Goal: Task Accomplishment & Management: Use online tool/utility

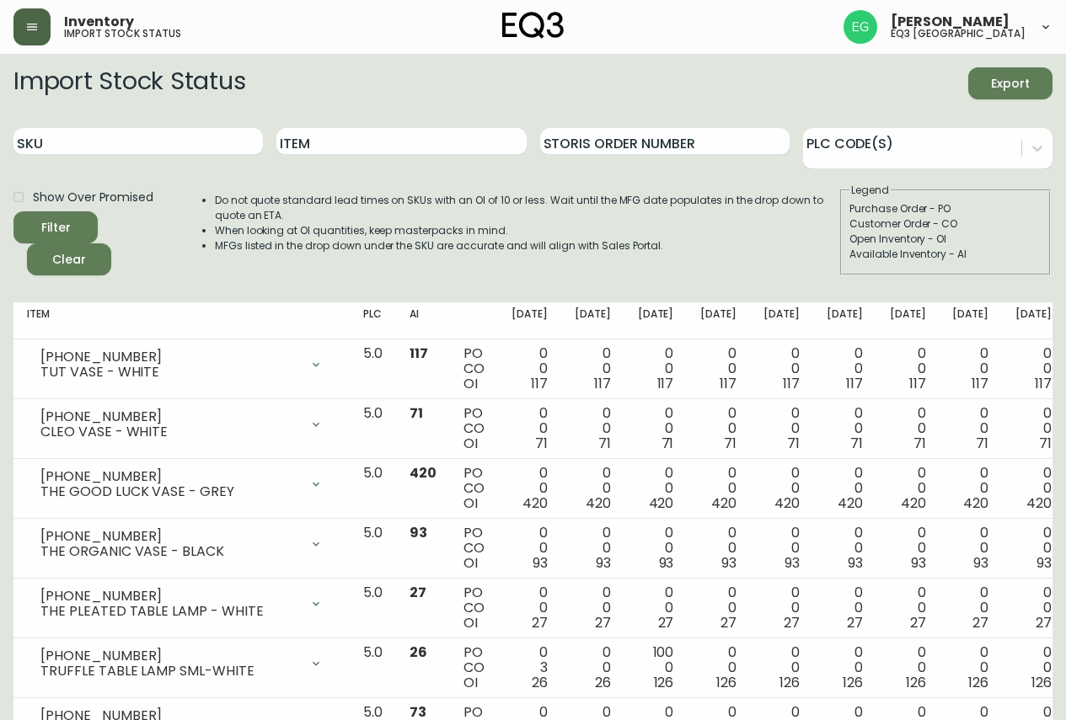
click at [28, 35] on button "button" at bounding box center [31, 26] width 37 height 37
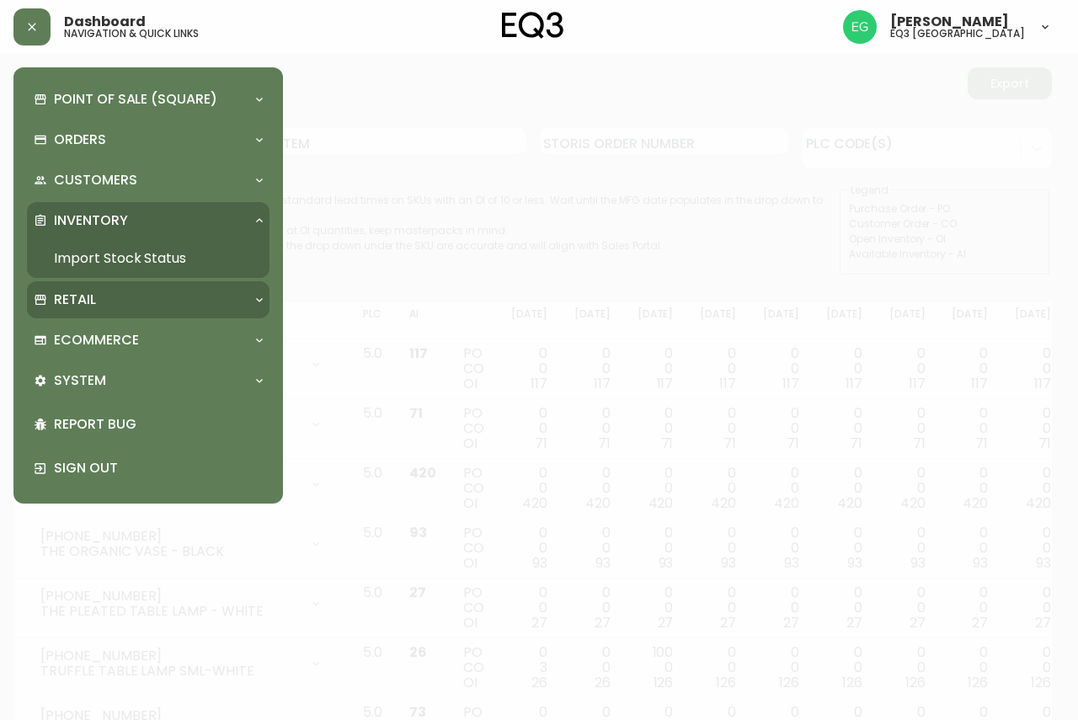
click at [104, 304] on div "Retail" at bounding box center [140, 300] width 212 height 19
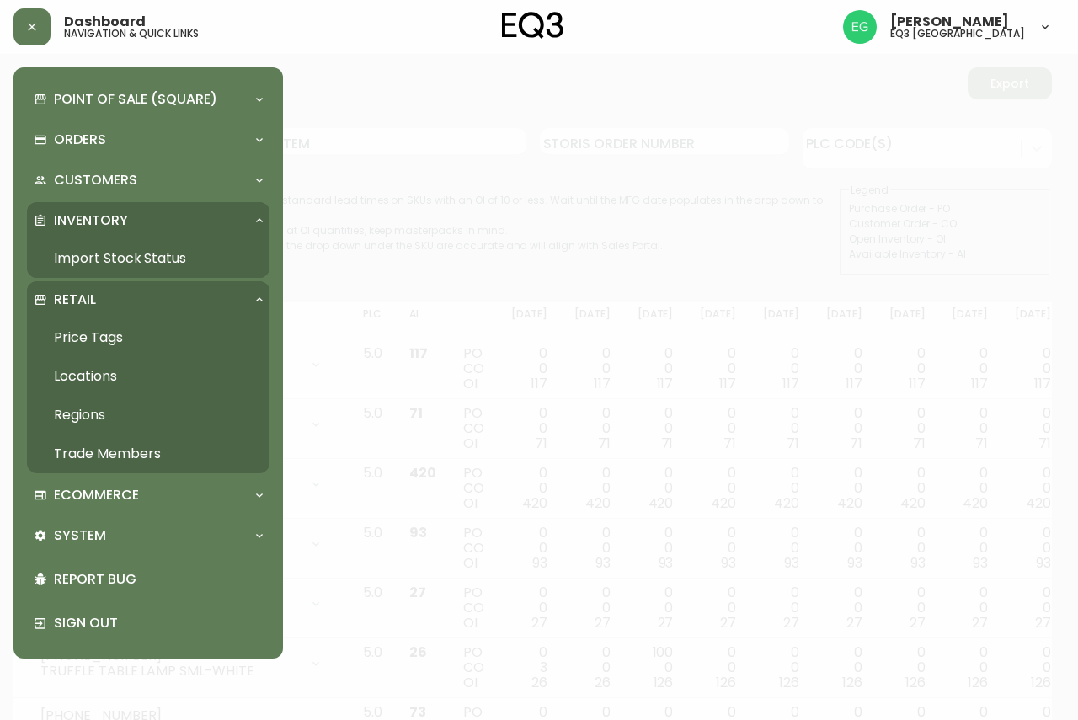
click at [110, 336] on link "Price Tags" at bounding box center [148, 337] width 243 height 39
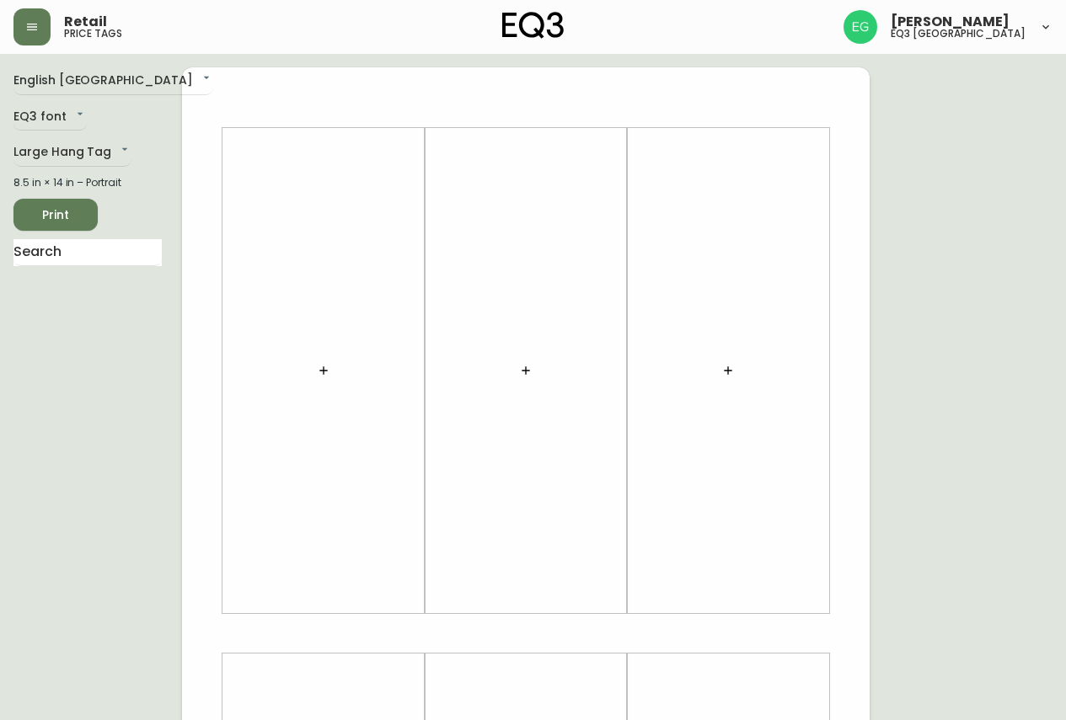
click at [82, 236] on div "English [GEOGRAPHIC_DATA] en_CA EQ3 font EQ3 Large Hang Tag large 8.5 in × 14 i…" at bounding box center [97, 633] width 168 height 1132
click at [89, 252] on input "text" at bounding box center [87, 252] width 148 height 27
click at [325, 374] on icon "button" at bounding box center [323, 370] width 13 height 13
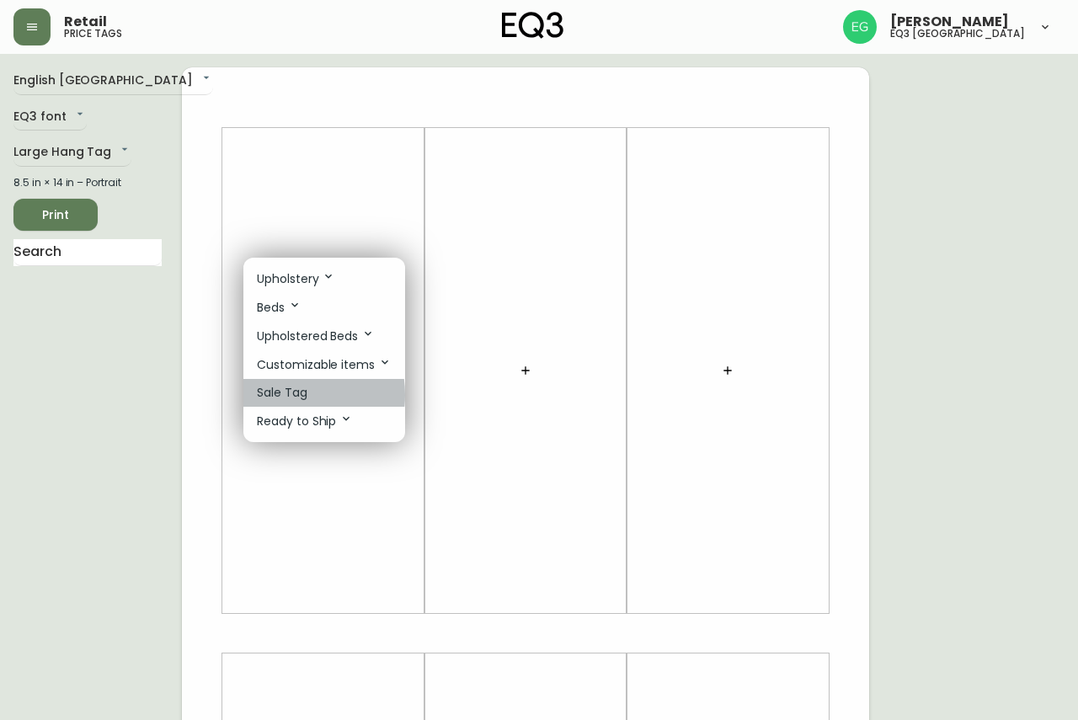
click at [281, 395] on p "Sale Tag" at bounding box center [282, 393] width 51 height 18
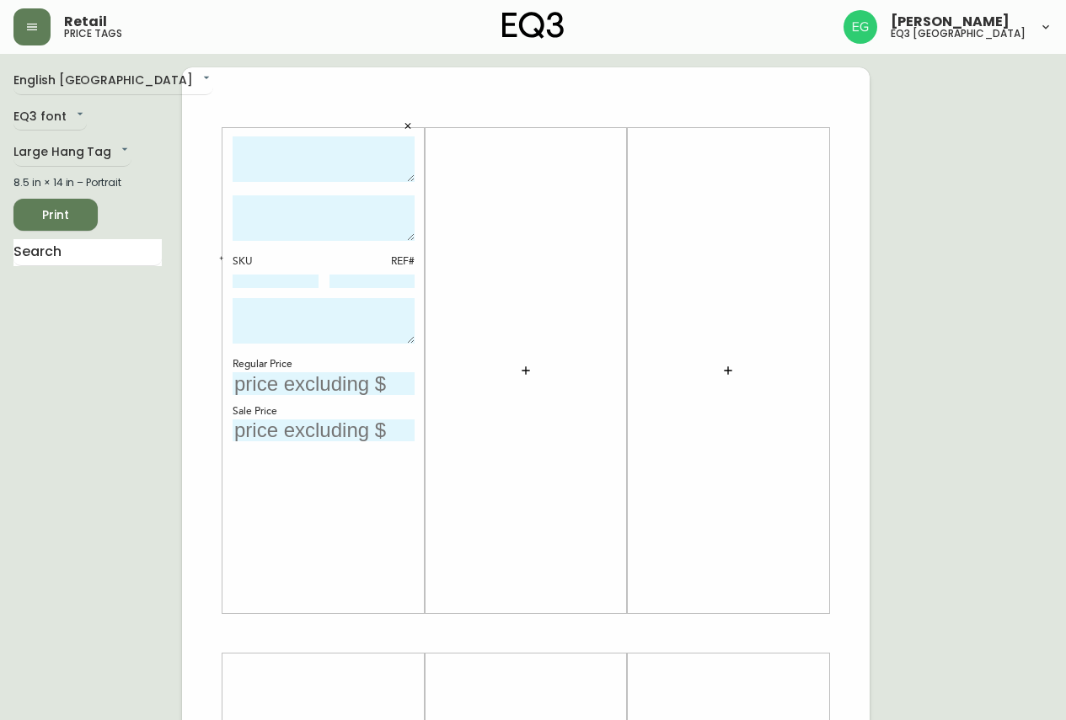
click at [300, 154] on textarea at bounding box center [323, 159] width 182 height 46
type textarea "NARA BED (QUEEN SIZE)"
click at [307, 206] on textarea at bounding box center [323, 217] width 182 height 45
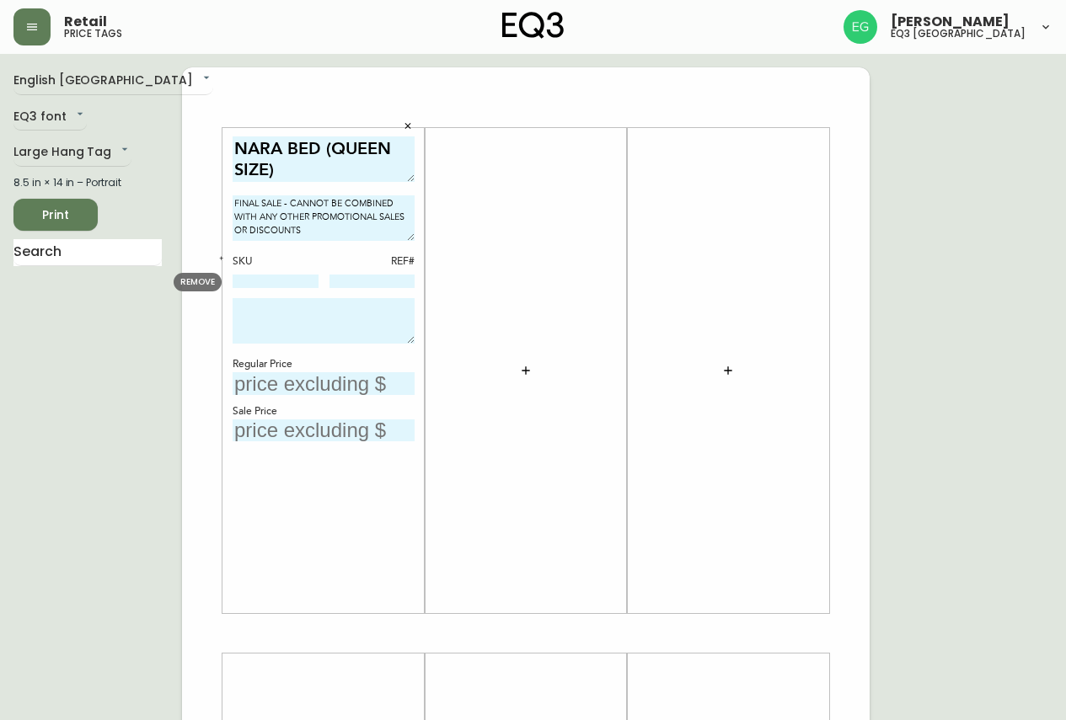
type textarea "FINAL SALE - CANNOT BE COMBINED WITH ANY OTHER PROMOTIONAL SALES OR DISCOUNTS"
click at [267, 275] on input at bounding box center [275, 281] width 86 height 13
click at [79, 236] on div "English [GEOGRAPHIC_DATA] en_CA EQ3 font EQ3 Large Hang Tag large 8.5 in × 14 i…" at bounding box center [97, 633] width 168 height 1132
click at [72, 245] on input "text" at bounding box center [87, 252] width 148 height 27
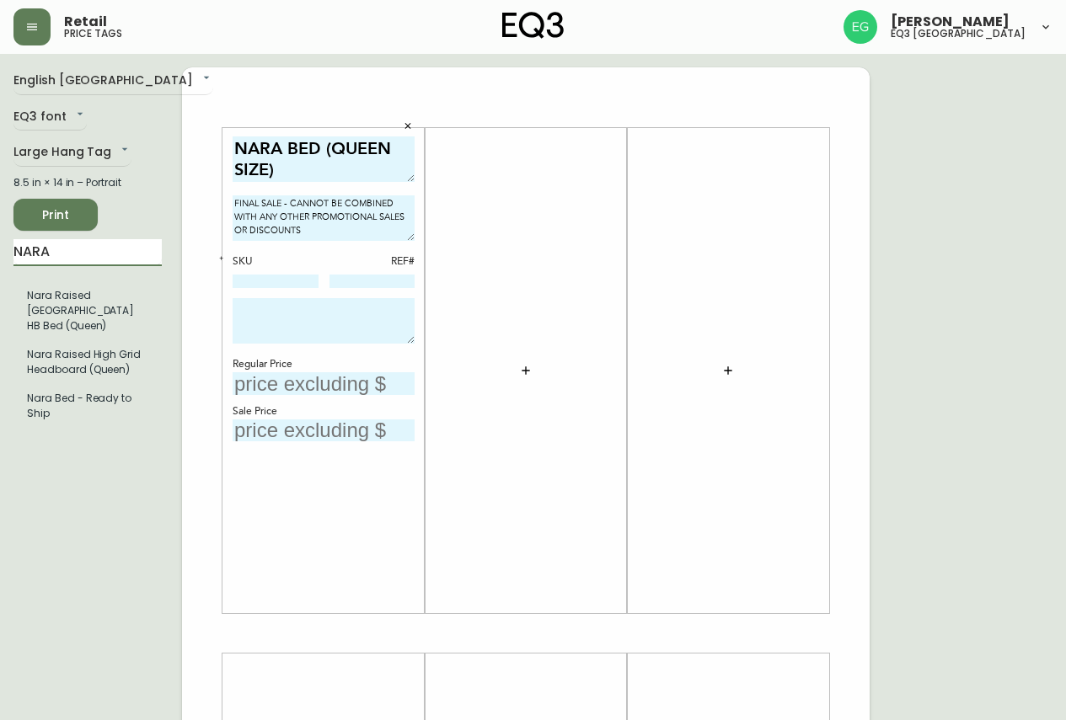
type input "NARA"
click at [69, 537] on div "English [GEOGRAPHIC_DATA] en_CA EQ3 font EQ3 Large Hang Tag large 8.5 in × 14 i…" at bounding box center [97, 633] width 168 height 1132
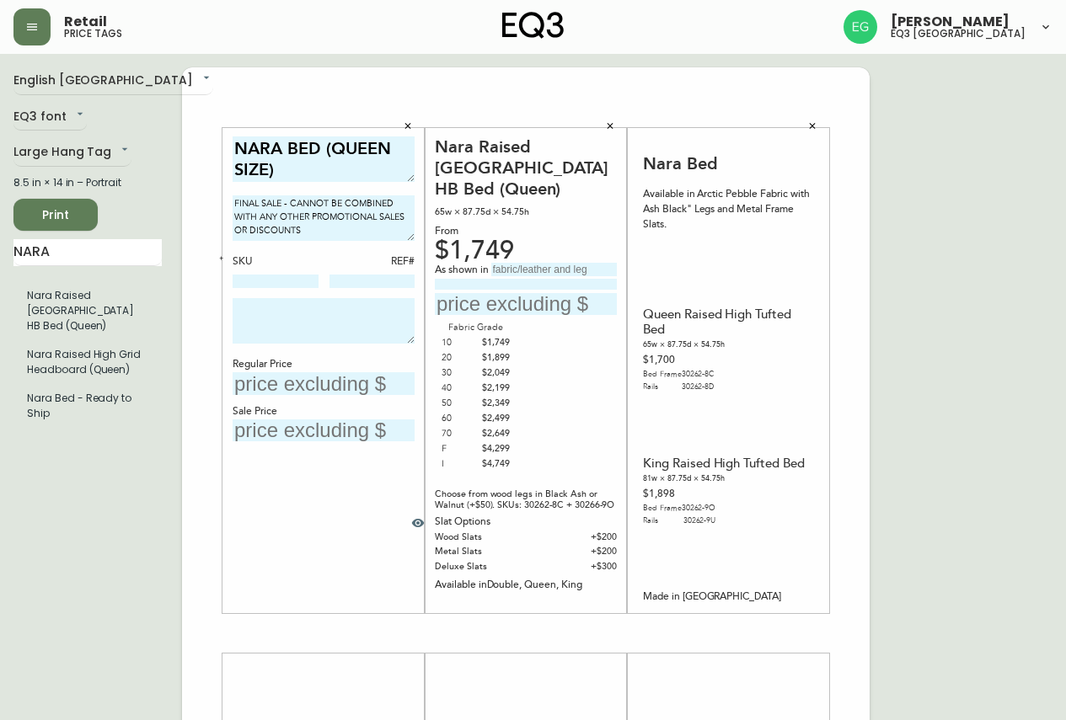
click at [815, 126] on icon "button" at bounding box center [812, 126] width 10 height 10
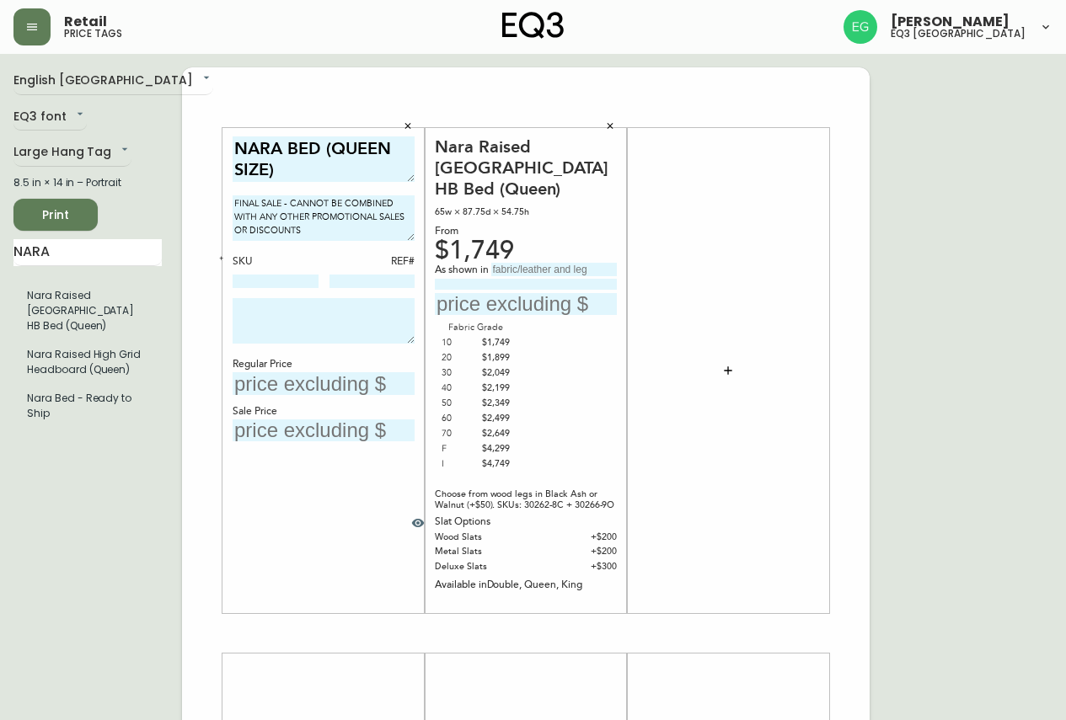
click at [321, 393] on input "text" at bounding box center [323, 383] width 182 height 23
type input "$2049"
click at [313, 291] on div "NARA BED (QUEEN SIZE) FINAL SALE - CANNOT BE COMBINED WITH ANY OTHER PROMOTIONA…" at bounding box center [323, 370] width 182 height 469
click at [321, 349] on div at bounding box center [323, 323] width 182 height 51
click at [359, 330] on textarea at bounding box center [323, 320] width 182 height 45
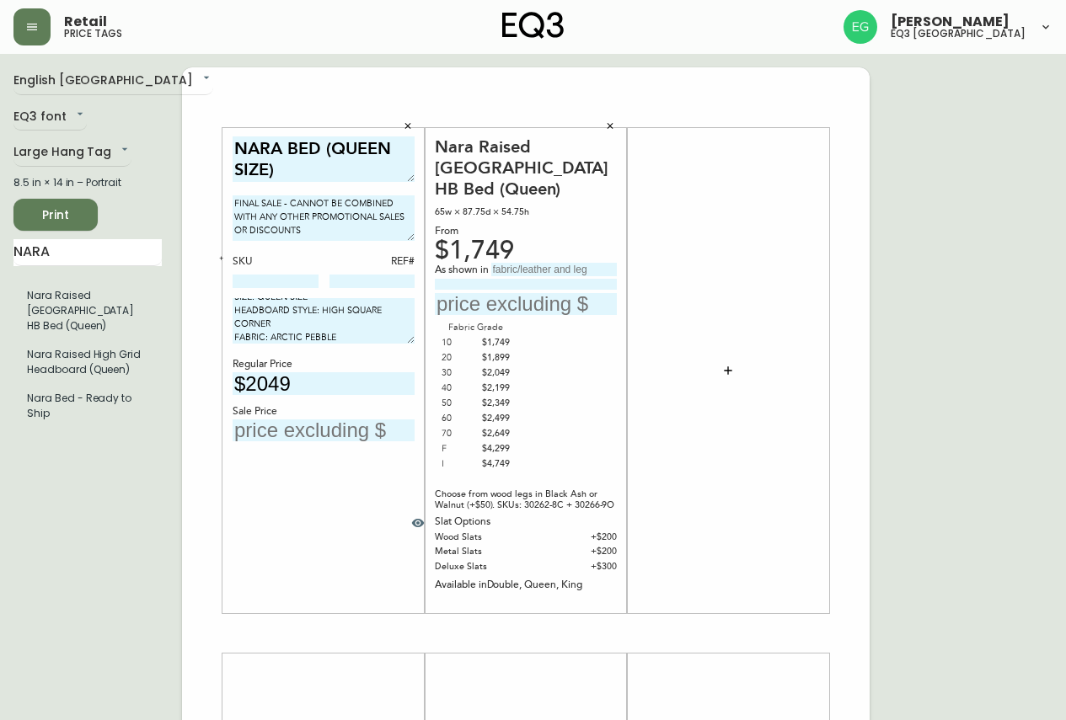
scroll to position [23, 0]
click at [406, 352] on div "NARA BED (QUEEN SIZE) FINAL SALE - CANNOT BE COMBINED WITH ANY OTHER PROMOTIONA…" at bounding box center [323, 370] width 182 height 469
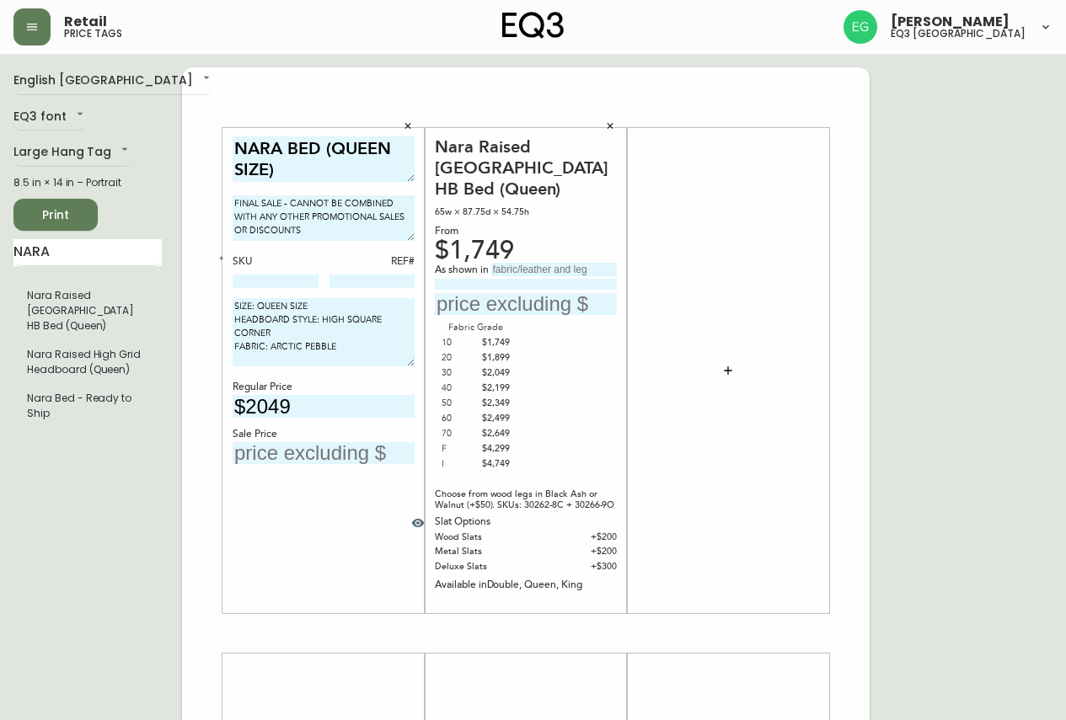
scroll to position [0, 0]
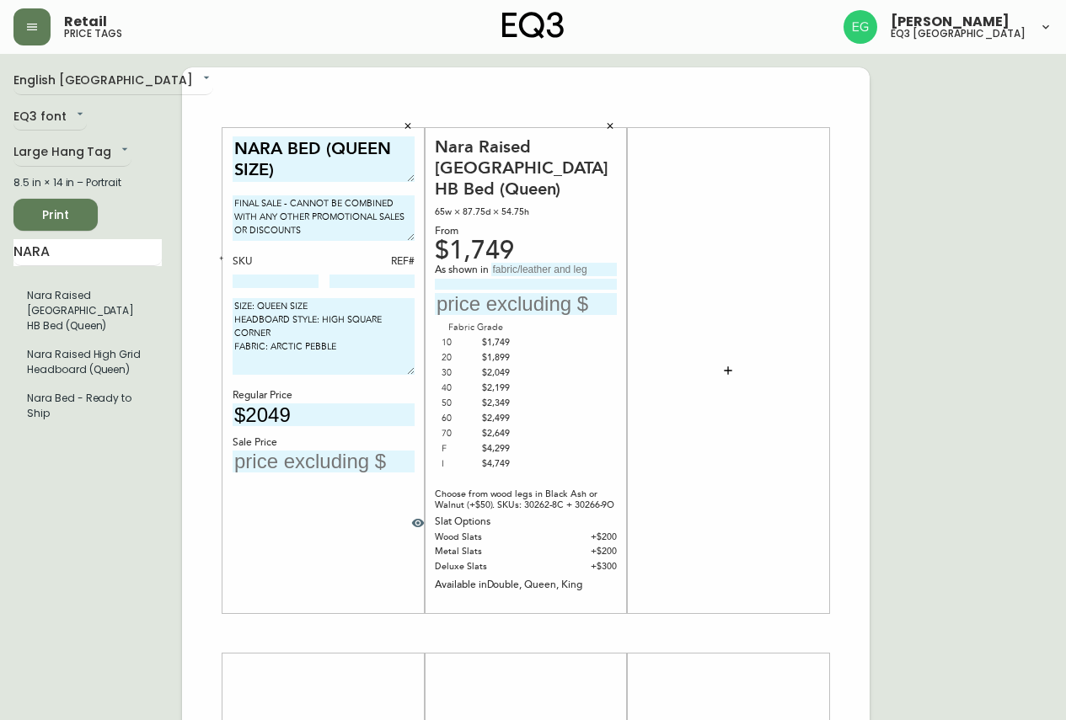
drag, startPoint x: 413, startPoint y: 340, endPoint x: 405, endPoint y: 371, distance: 32.1
click at [405, 371] on textarea "SIZE: QUEEN SIZE HEADBOARD STYLE: HIGH SQUARE CORNER FABRIC: ARCTIC PEBBLE" at bounding box center [323, 336] width 182 height 77
type textarea "SIZE: QUEEN SIZE HEADBOARD STYLE: HIGH SQUARE CORNER FABRIC: ARCTIC PEBBLE LEGS…"
drag, startPoint x: 334, startPoint y: 173, endPoint x: 324, endPoint y: 139, distance: 34.9
click at [324, 139] on textarea "NARA BED (QUEEN SIZE)" at bounding box center [323, 159] width 182 height 46
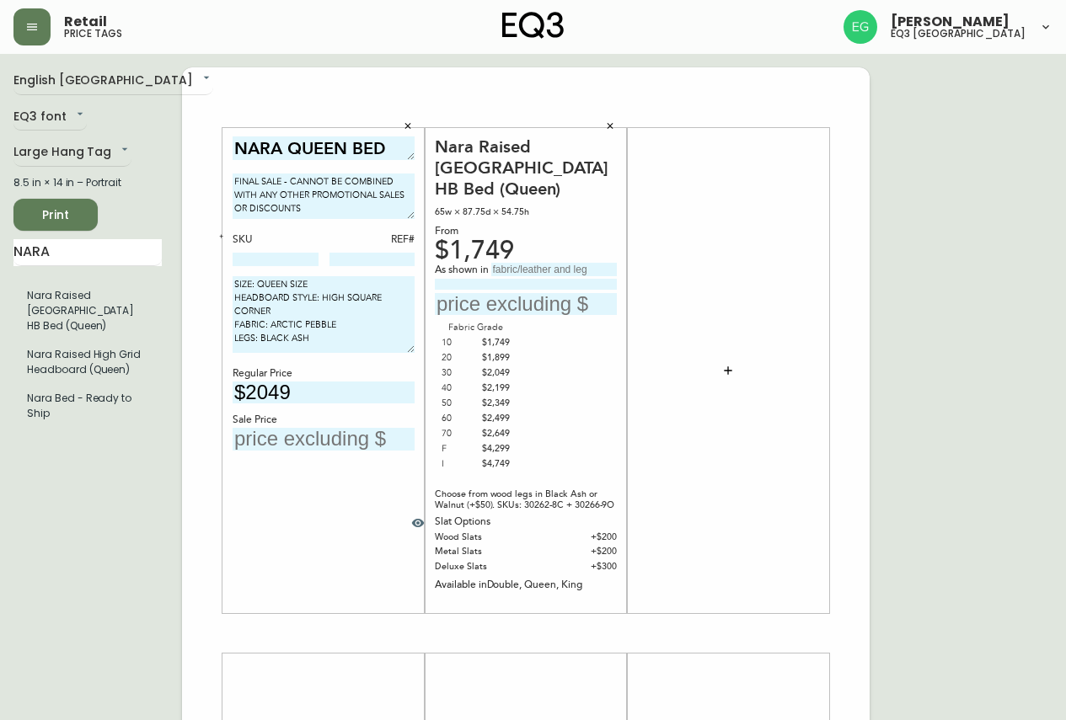
drag, startPoint x: 410, startPoint y: 177, endPoint x: 408, endPoint y: 154, distance: 22.9
click at [408, 154] on textarea "NARA QUEEN BED" at bounding box center [323, 148] width 182 height 24
type textarea "NARA QUEEN BED"
click at [324, 443] on input "text" at bounding box center [323, 439] width 182 height 23
type input "$1229.40"
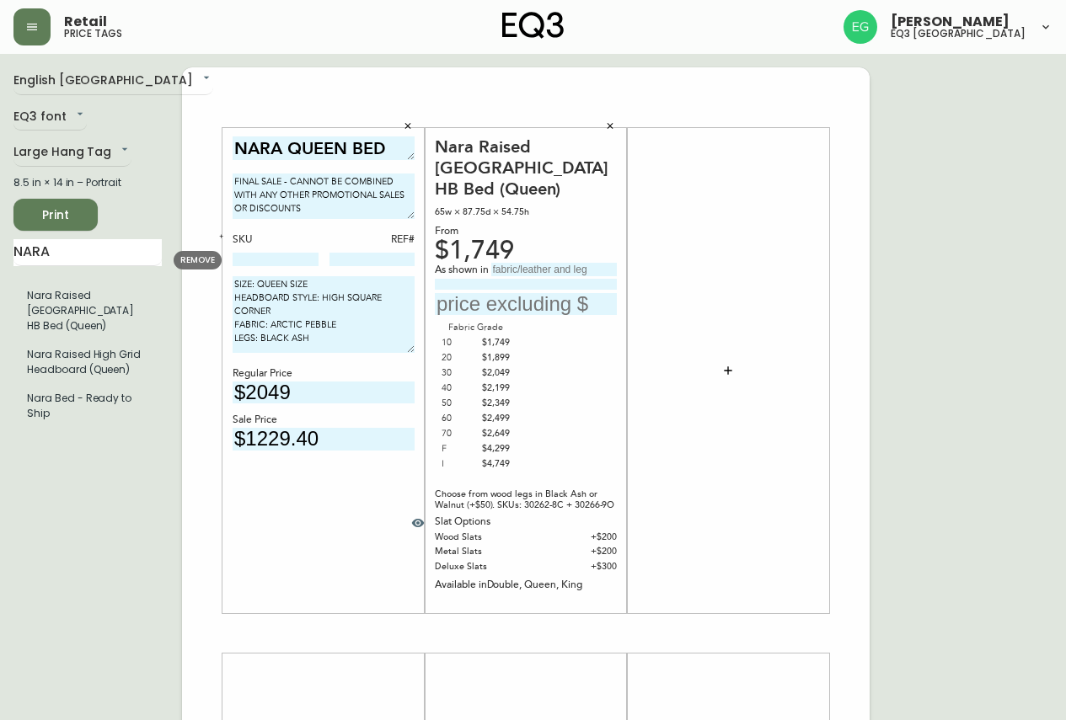
click at [265, 263] on input at bounding box center [275, 259] width 86 height 13
paste input "30262-8C-5KLA00"
click at [281, 259] on input "30262-8C-5KLA00" at bounding box center [275, 259] width 86 height 13
type input "30262-8C"
click at [970, 411] on div "English Canada en_CA EQ3 font EQ3 Large Hang Tag large 8.5 in × 14 in – Portrai…" at bounding box center [532, 633] width 1039 height 1132
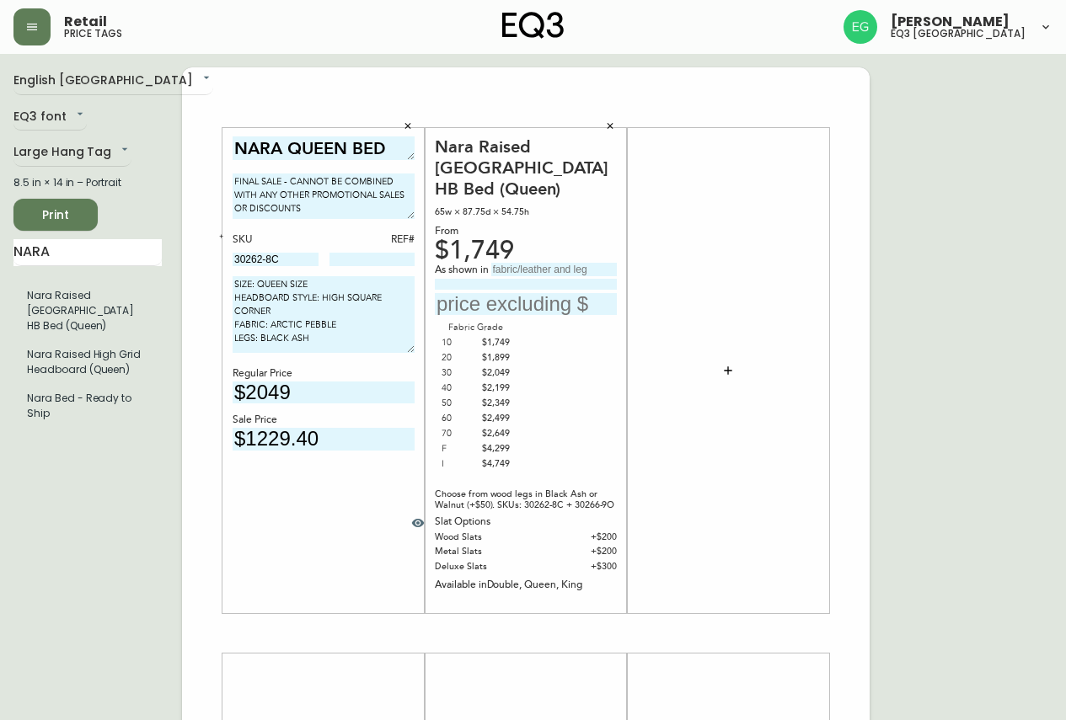
click at [390, 265] on input at bounding box center [372, 259] width 86 height 13
type input "2"
click at [970, 417] on div "English Canada en_CA EQ3 font EQ3 Large Hang Tag large 8.5 in × 14 in – Portrai…" at bounding box center [532, 633] width 1039 height 1132
click at [829, 196] on div "NARA QUEEN BED FINAL SALE - CANNOT BE COMBINED WITH ANY OTHER PROMOTIONAL SALES…" at bounding box center [525, 633] width 687 height 1132
click at [219, 238] on icon "button" at bounding box center [221, 236] width 6 height 6
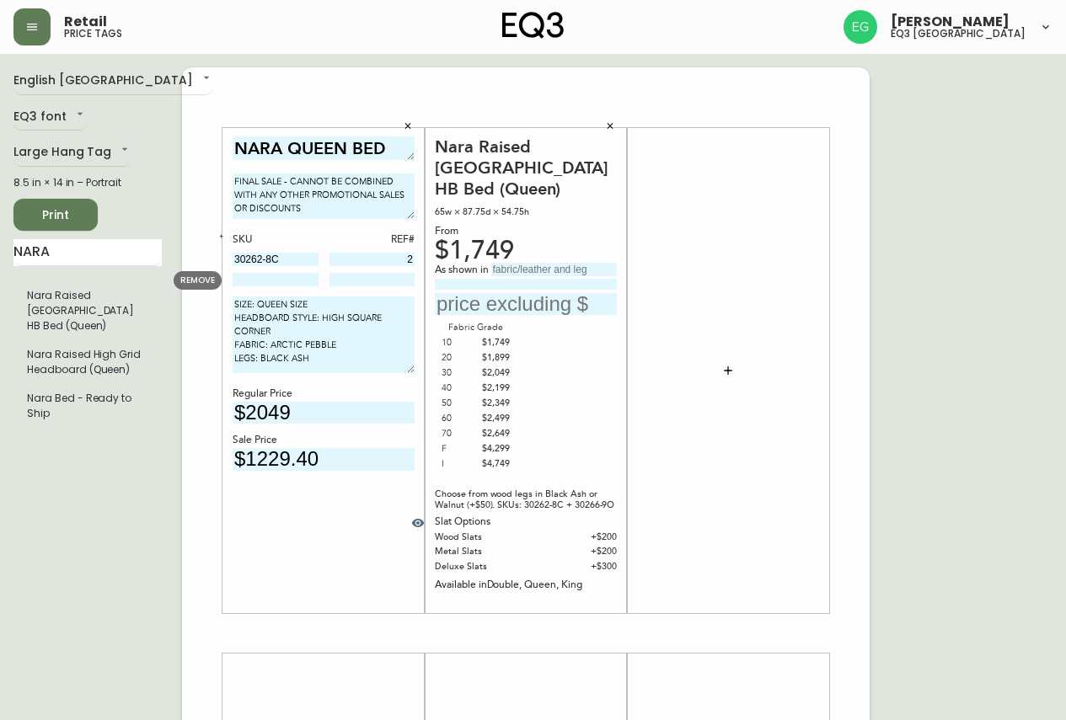
click at [266, 277] on input at bounding box center [275, 279] width 86 height 13
paste input "30266-9O-5KLA00"
type input "30266-9O"
type input "2"
click at [329, 508] on div "NARA QUEEN BED FINAL SALE - CANNOT BE COMBINED WITH ANY OTHER PROMOTIONAL SALES…" at bounding box center [323, 370] width 182 height 469
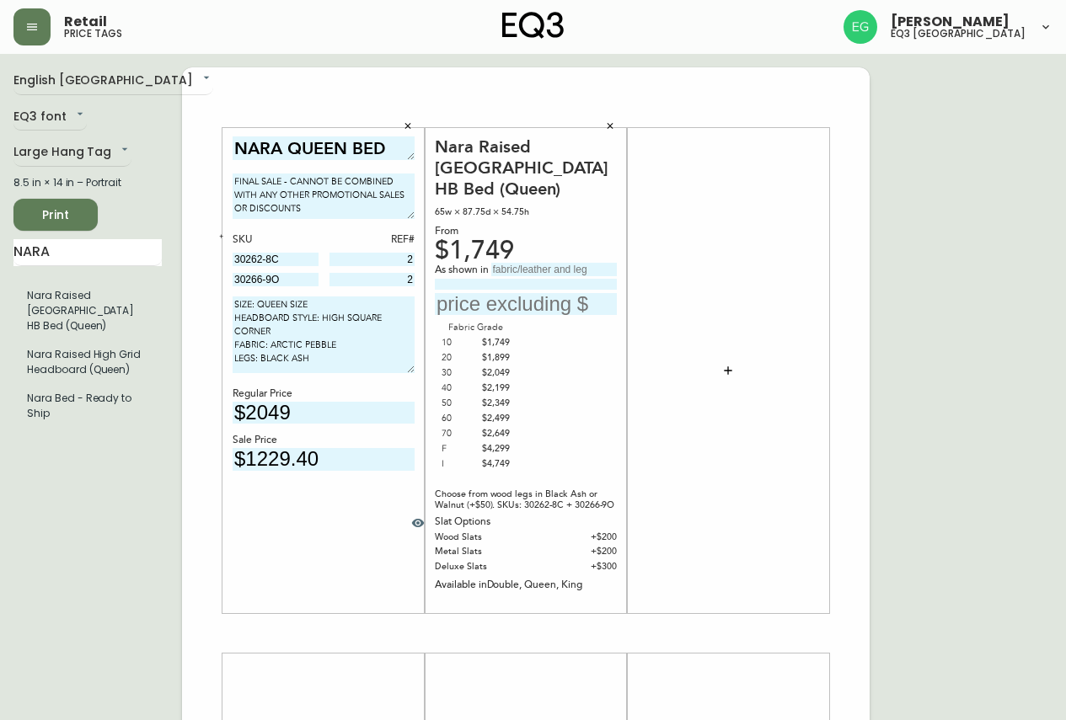
click at [219, 238] on icon "button" at bounding box center [221, 236] width 6 height 6
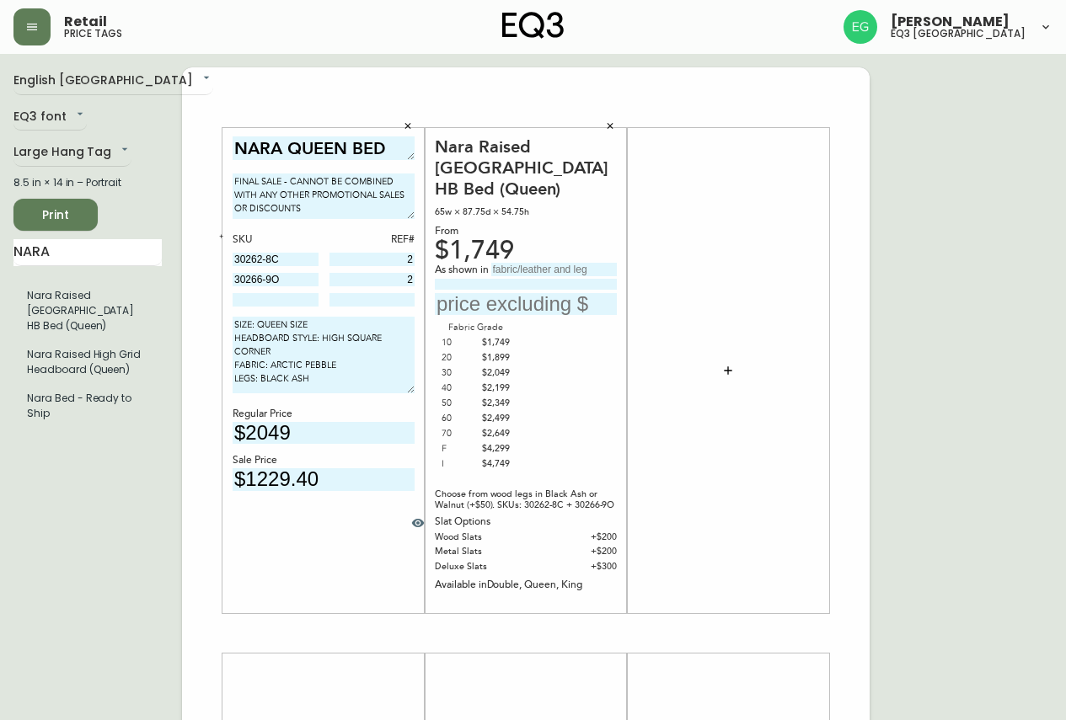
click at [319, 294] on div "SKU REF# 30262-8C 2 30266-9O 2" at bounding box center [323, 270] width 182 height 76
click at [249, 297] on input at bounding box center [275, 299] width 86 height 13
paste input "[PHONE_NUMBER]"
type input "[PHONE_NUMBER]"
type input "2471"
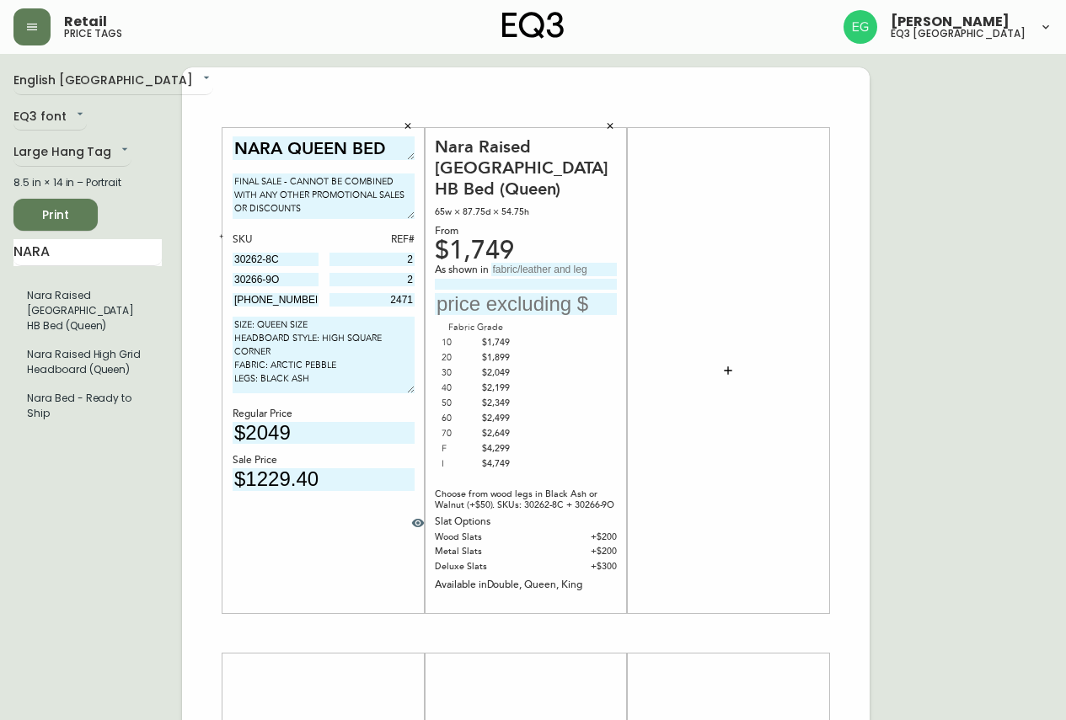
click at [809, 371] on div at bounding box center [728, 370] width 182 height 469
click at [612, 124] on icon "button" at bounding box center [610, 126] width 6 height 6
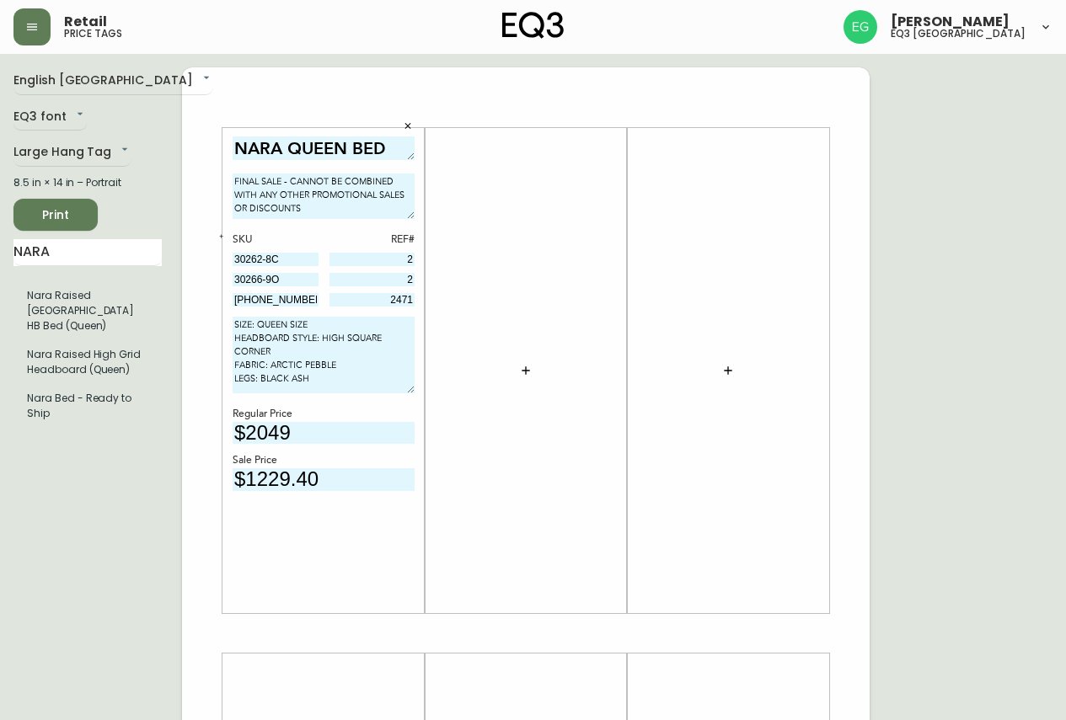
click at [24, 192] on div "English [GEOGRAPHIC_DATA] en_CA EQ3 font EQ3 Large Hang Tag large 8.5 in × 14 i…" at bounding box center [97, 633] width 168 height 1132
click at [34, 205] on span "Print" at bounding box center [55, 215] width 57 height 21
click at [15, 24] on button "button" at bounding box center [31, 26] width 37 height 37
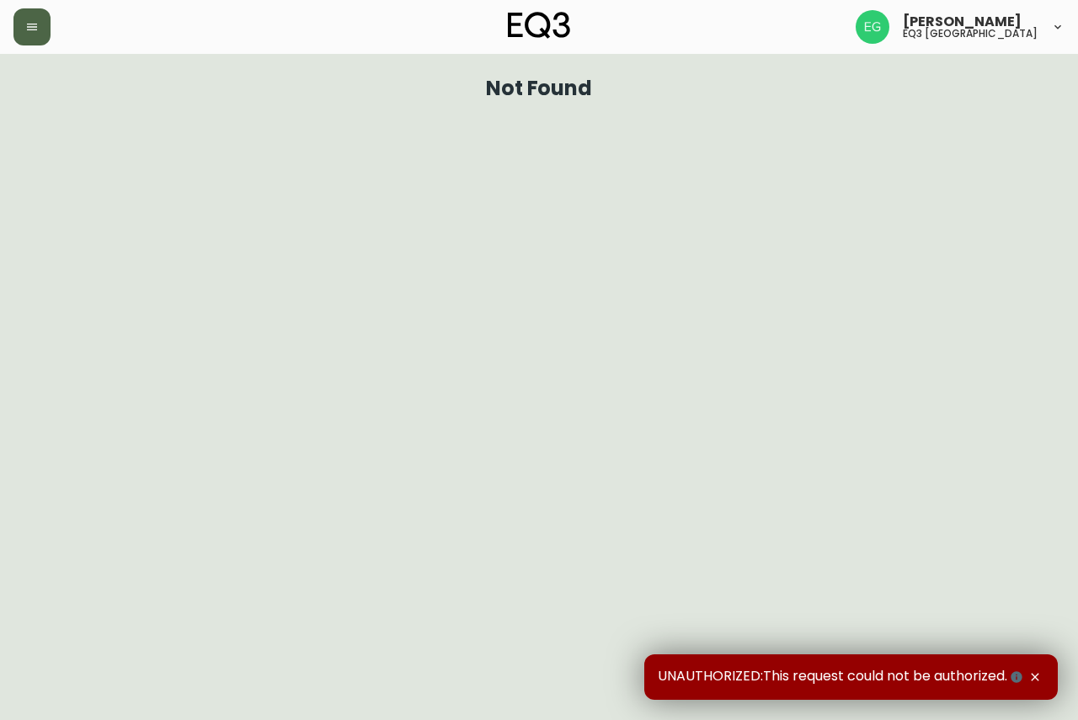
click at [31, 12] on button "button" at bounding box center [31, 26] width 37 height 37
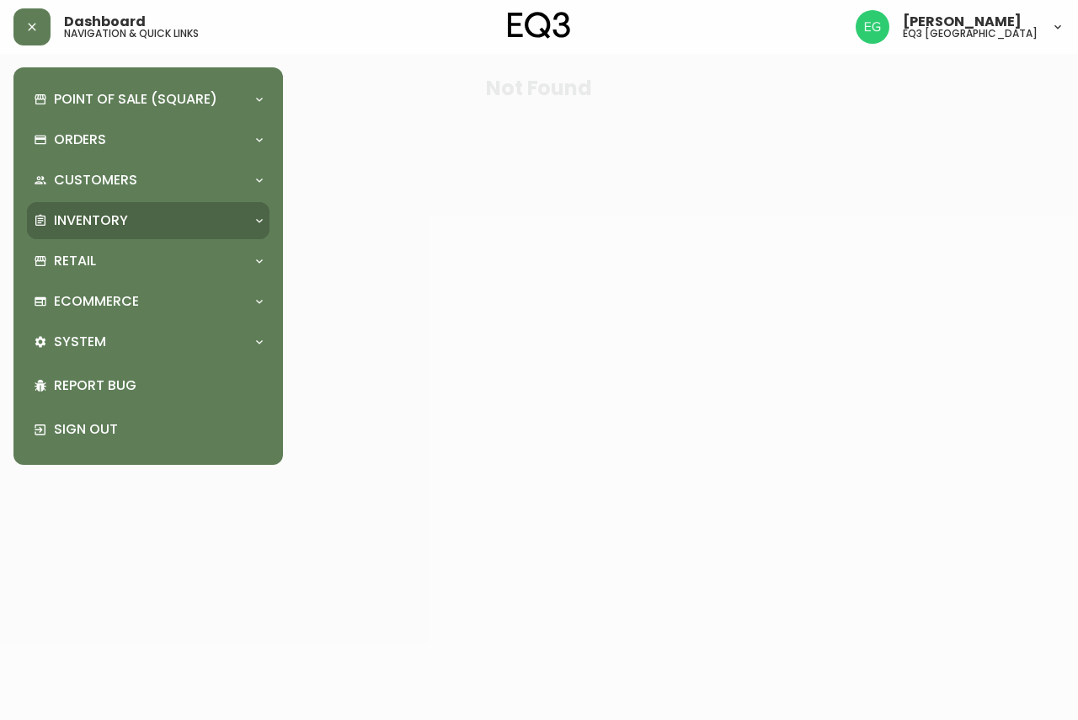
click at [97, 207] on div "Inventory" at bounding box center [148, 220] width 243 height 37
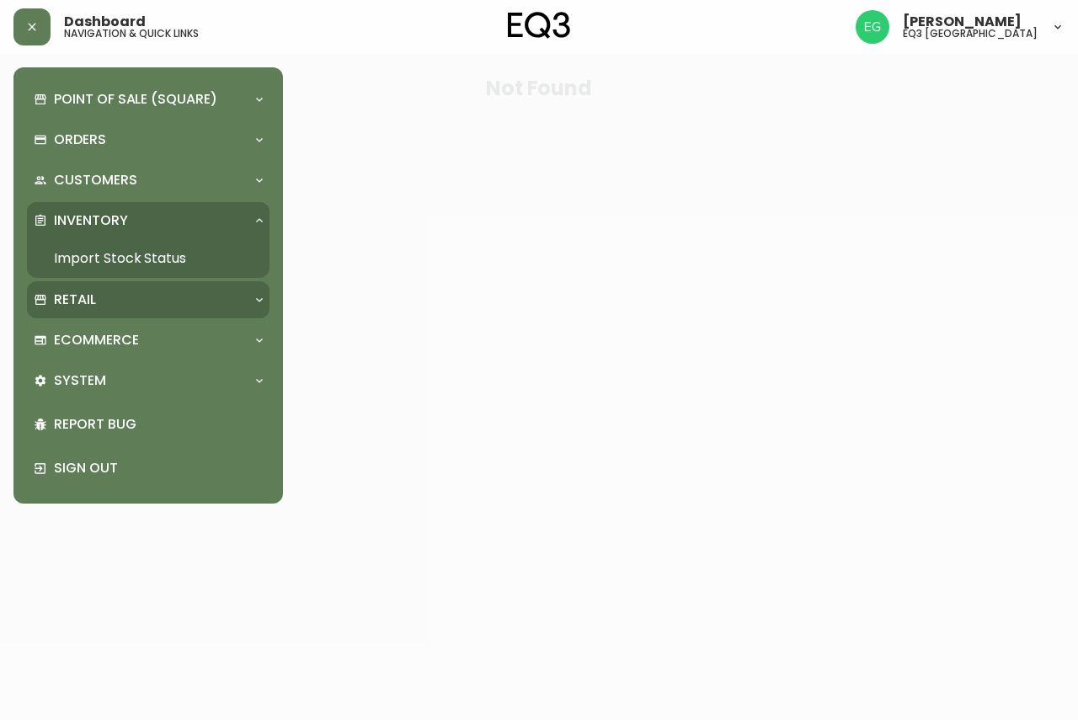
click at [97, 312] on div "Retail" at bounding box center [148, 299] width 243 height 37
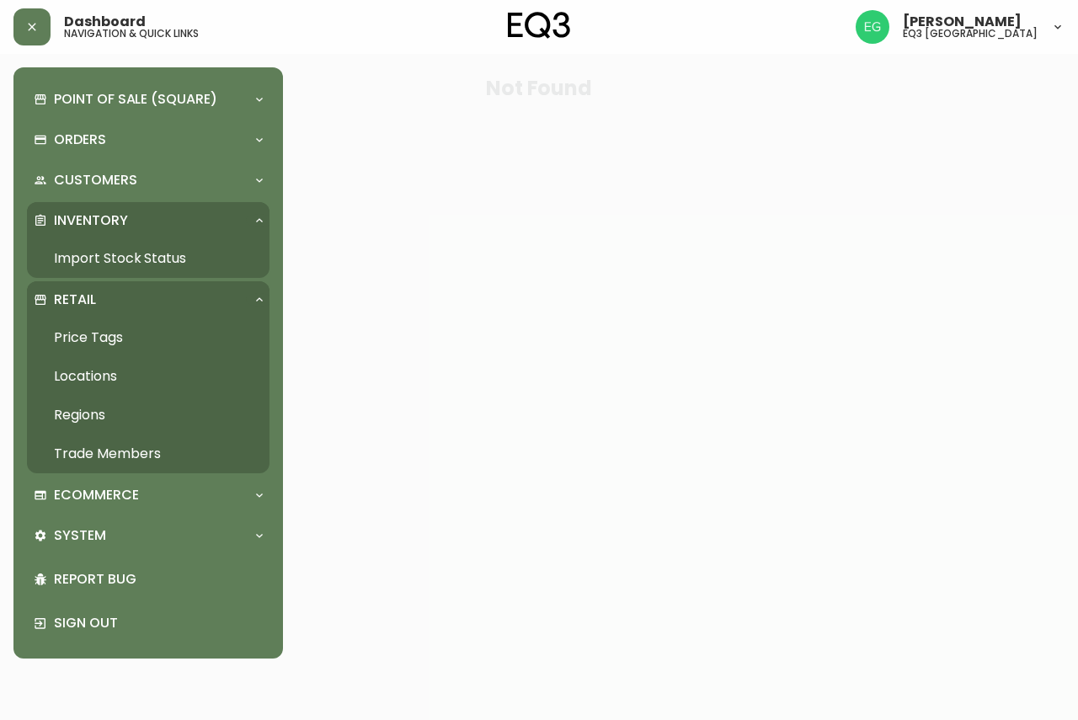
click at [110, 264] on link "Import Stock Status" at bounding box center [148, 258] width 243 height 39
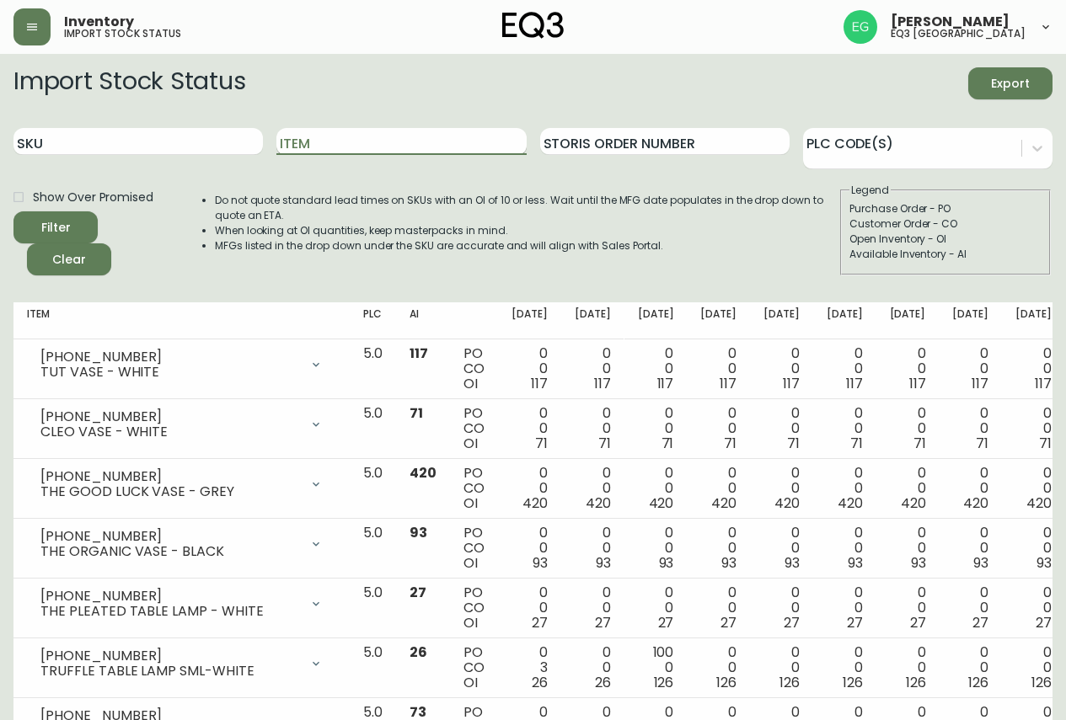
click at [339, 141] on input "Item" at bounding box center [400, 141] width 249 height 27
click at [67, 131] on input "SKU" at bounding box center [137, 141] width 249 height 27
paste input "30990-QM"
click at [78, 232] on span "Filter" at bounding box center [55, 227] width 57 height 21
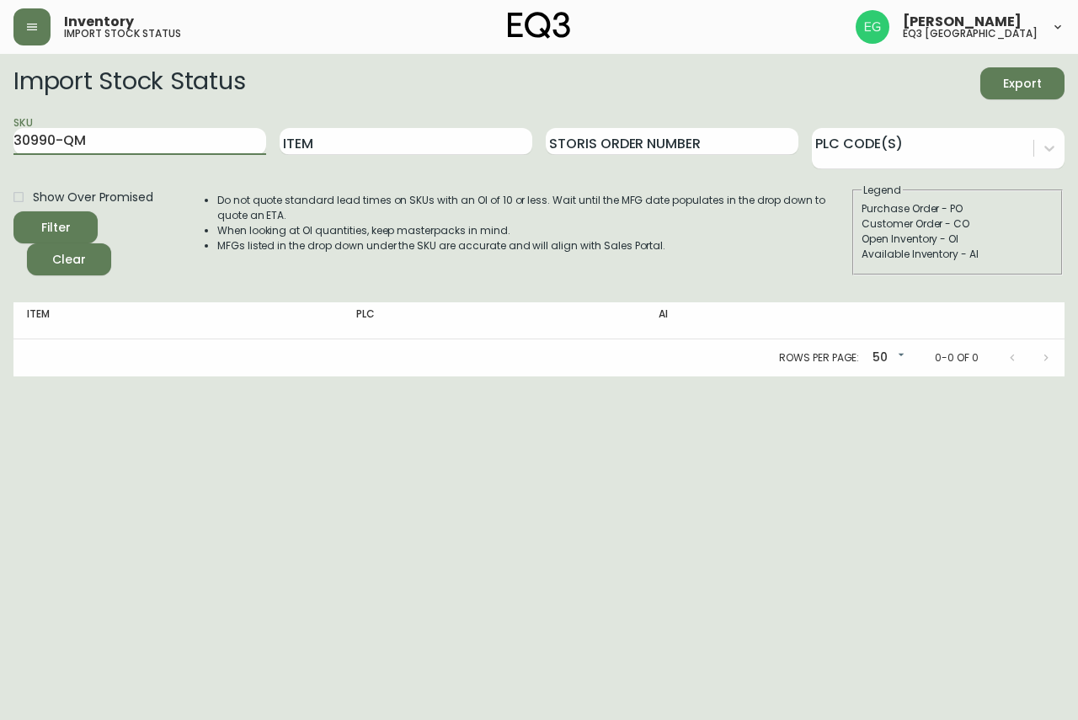
drag, startPoint x: 110, startPoint y: 129, endPoint x: 0, endPoint y: 133, distance: 109.6
click at [0, 133] on main "Import Stock Status Export SKU 30990-QM Item Storis Order Number PLC Code(s) Sh…" at bounding box center [539, 215] width 1078 height 323
paste input "240-8F"
click at [13, 211] on button "Filter" at bounding box center [55, 227] width 84 height 32
drag, startPoint x: 112, startPoint y: 133, endPoint x: 0, endPoint y: 125, distance: 112.3
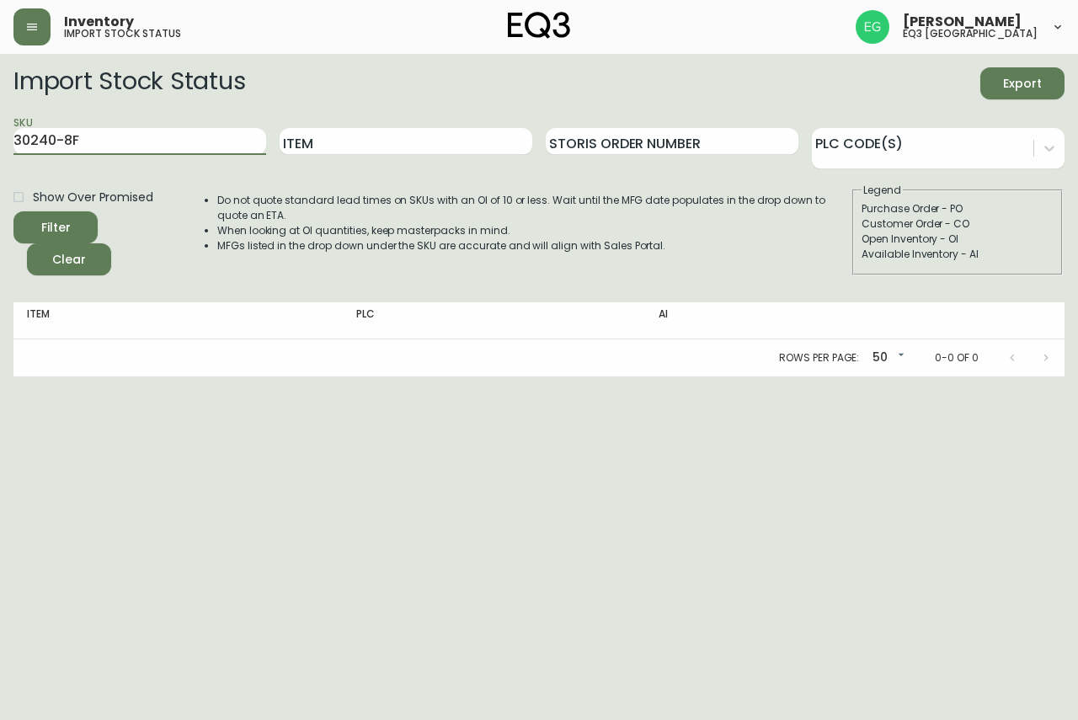
click at [0, 125] on main "Import Stock Status Export SKU 30240-8F Item Storis Order Number PLC Code(s) Sh…" at bounding box center [539, 215] width 1078 height 323
paste input "9M"
type input "30240-9M"
click at [68, 231] on div "Filter" at bounding box center [55, 227] width 29 height 21
drag, startPoint x: 138, startPoint y: 144, endPoint x: 0, endPoint y: 197, distance: 148.0
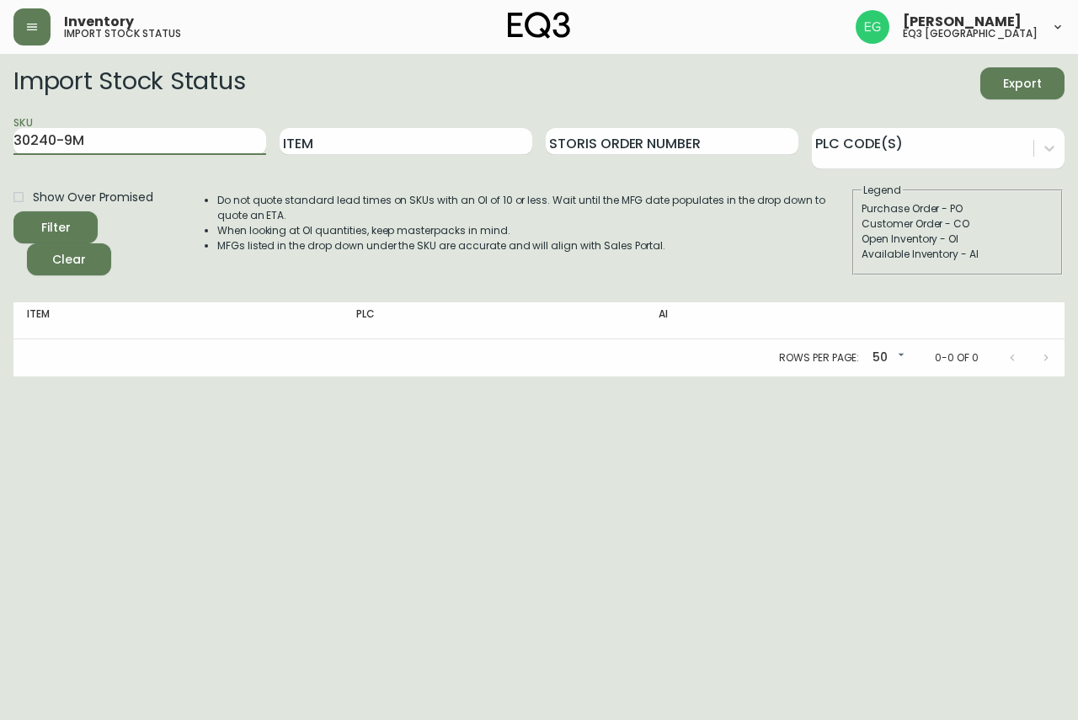
click at [0, 187] on main "Import Stock Status Export SKU 30240-9M Item Storis Order Number PLC Code(s) Sh…" at bounding box center [539, 215] width 1078 height 323
type input "ADJUSTABLE"
click at [13, 211] on button "Filter" at bounding box center [55, 227] width 84 height 32
